Goal: Transaction & Acquisition: Purchase product/service

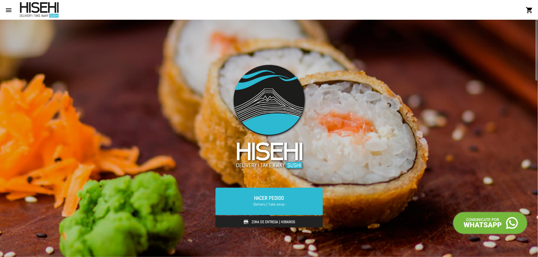
click at [264, 221] on link "Zona de Entrega | Horarios" at bounding box center [268, 222] width 107 height 12
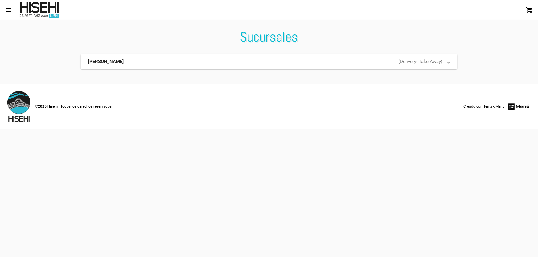
click at [415, 62] on mat-panel-description "( Delivery - Take Away )" at bounding box center [330, 62] width 224 height 6
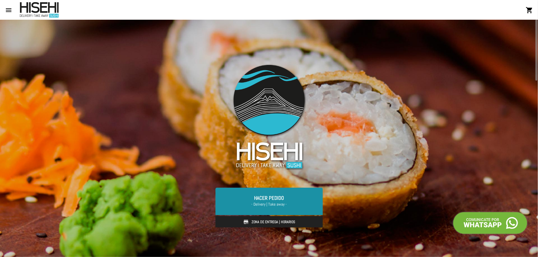
click at [298, 206] on span "- Delivery | Take away -" at bounding box center [269, 204] width 92 height 6
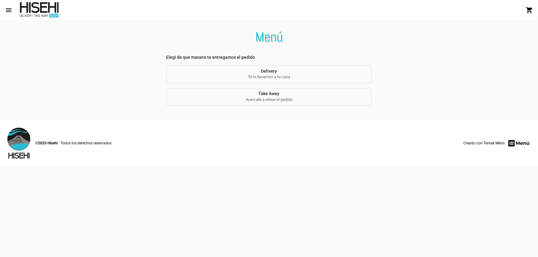
click at [274, 72] on span "Delivery Te lo llevamos a tu casa" at bounding box center [268, 74] width 195 height 11
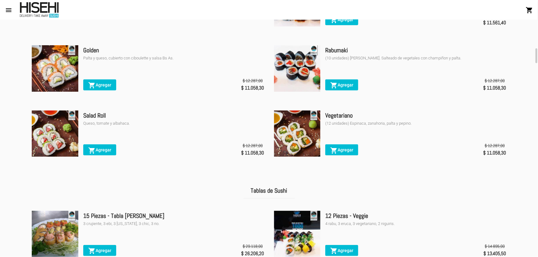
scroll to position [1344, 0]
